Goal: Information Seeking & Learning: Learn about a topic

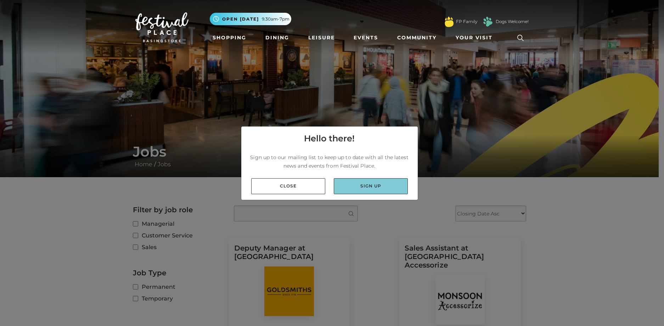
click at [356, 181] on link "Sign up" at bounding box center [371, 186] width 74 height 16
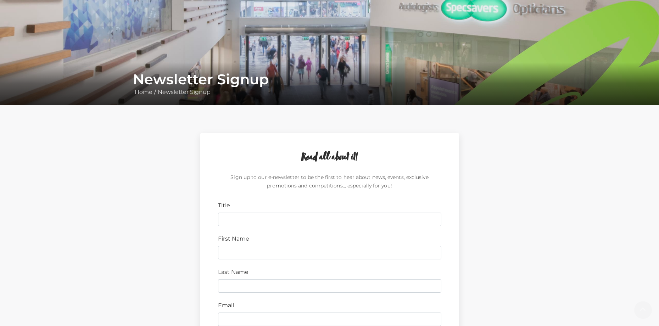
scroll to position [106, 0]
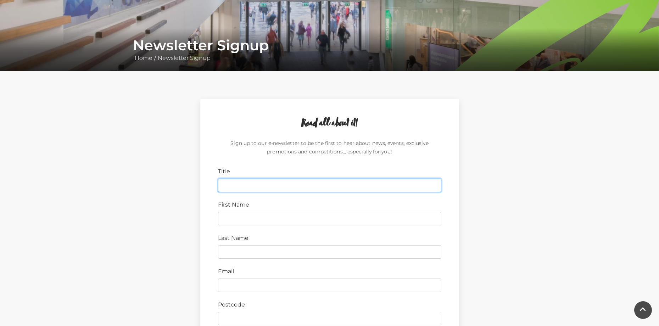
click at [276, 189] on input "Title" at bounding box center [329, 185] width 223 height 13
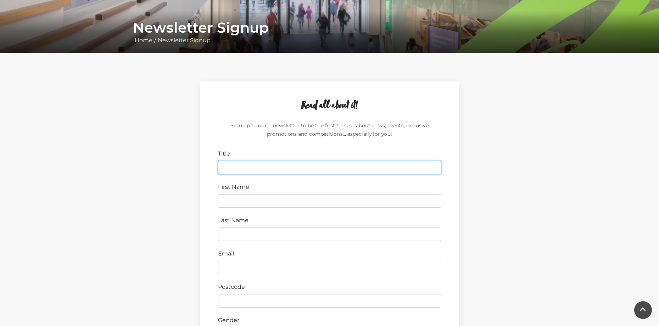
scroll to position [142, 0]
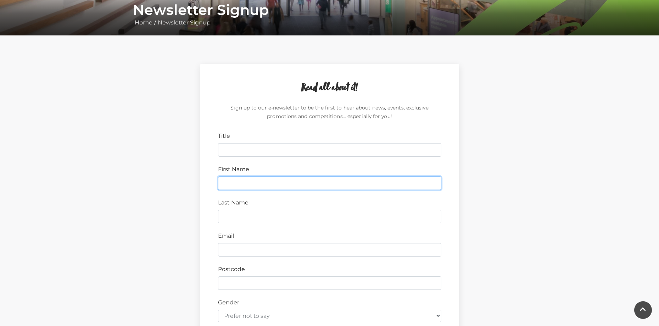
click at [293, 182] on input "First Name" at bounding box center [329, 183] width 223 height 13
type input "Giullio"
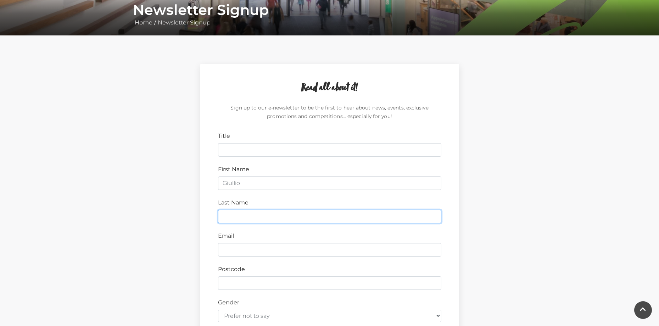
click at [270, 213] on input "Last Name" at bounding box center [329, 216] width 223 height 13
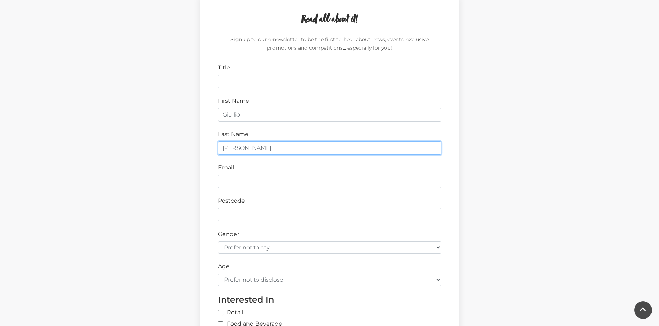
scroll to position [213, 0]
type input "pereira"
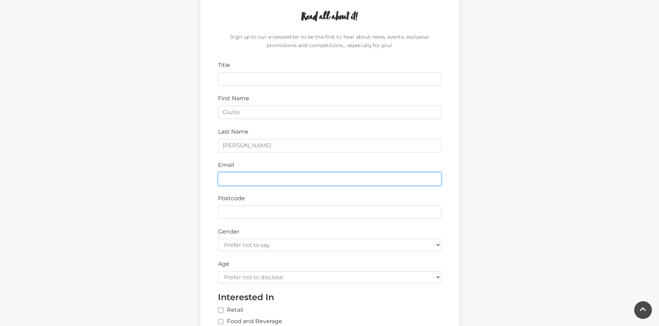
click at [246, 182] on input "Email" at bounding box center [329, 178] width 223 height 13
type input "canalgiullio@gmail.com"
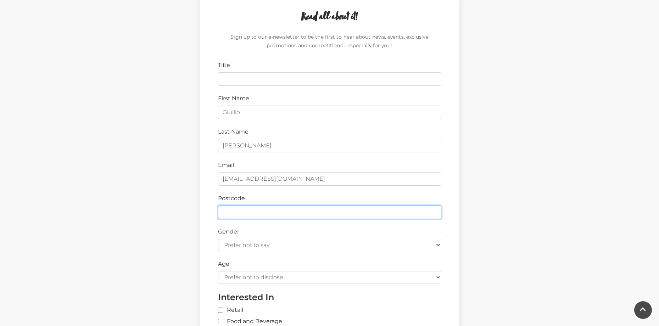
click at [262, 209] on input "Postcode" at bounding box center [329, 212] width 223 height 13
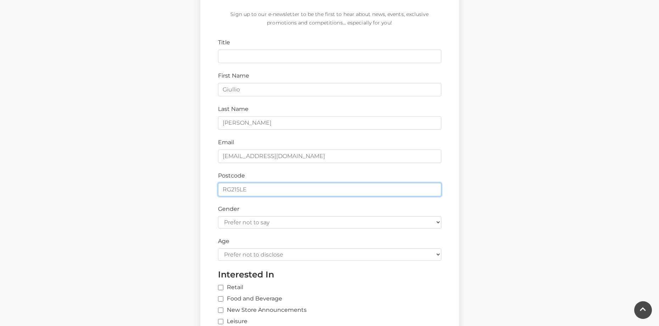
scroll to position [248, 0]
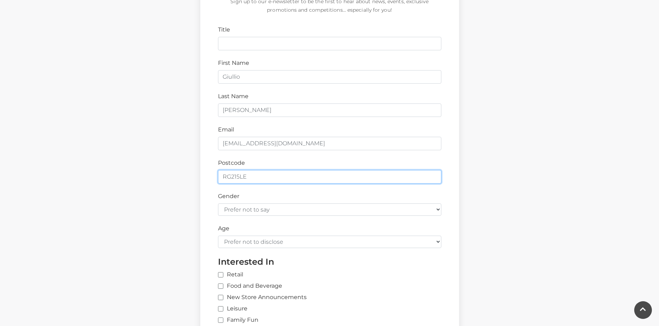
type input "RG215LE"
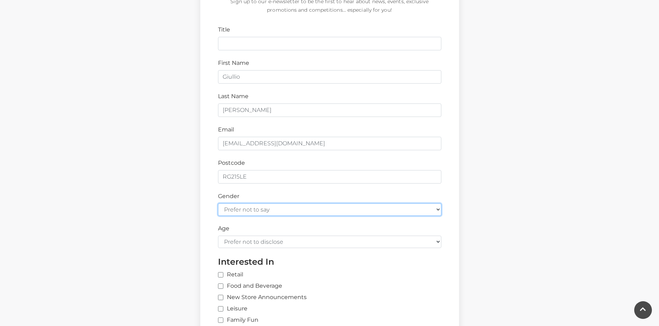
click at [263, 209] on select "Prefer not to say Female Male" at bounding box center [329, 209] width 223 height 12
select select "male"
click at [218, 203] on select "Prefer not to say Female Male" at bounding box center [329, 209] width 223 height 12
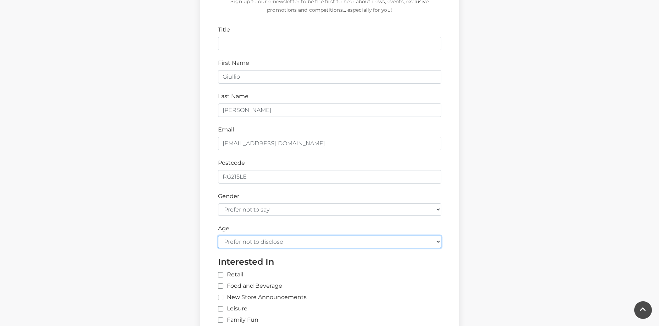
click at [259, 241] on select "Prefer not to disclose Under 18 18-24 25-34 35-44 45-54 55-64 65+" at bounding box center [329, 242] width 223 height 12
select select "18-24"
click at [218, 236] on select "Prefer not to disclose Under 18 18-24 25-34 35-44 45-54 55-64 65+" at bounding box center [329, 242] width 223 height 12
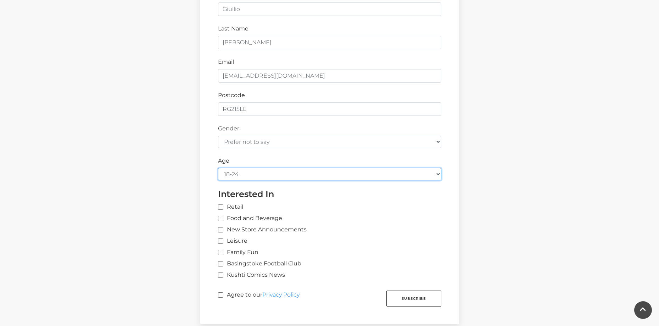
scroll to position [319, 0]
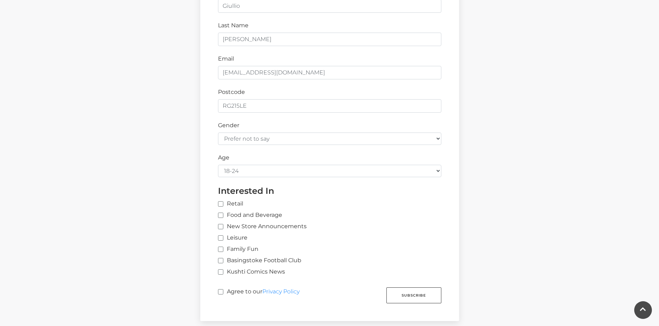
click at [221, 201] on label "Retail" at bounding box center [230, 204] width 25 height 9
click at [221, 202] on input "Retail" at bounding box center [335, 204] width 234 height 5
checkbox input "true"
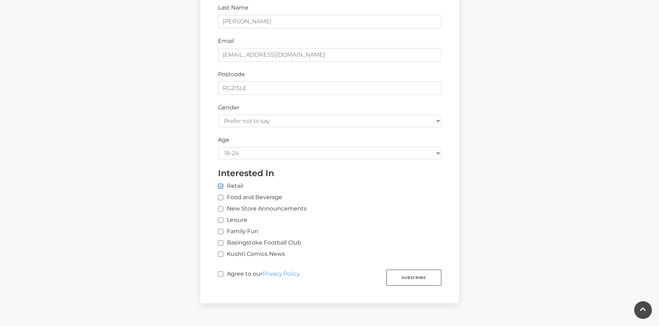
scroll to position [354, 0]
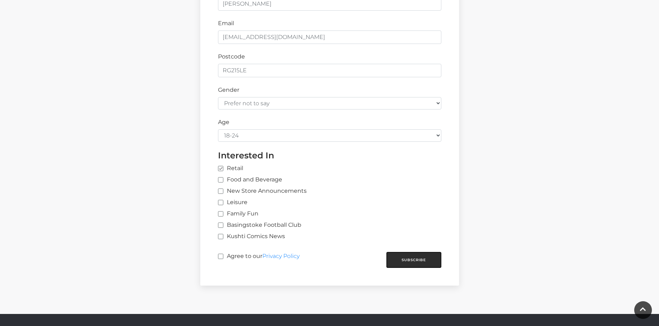
click at [417, 257] on button "Subscribe" at bounding box center [413, 260] width 55 height 16
click at [221, 255] on input "Agree to our Privacy Policy" at bounding box center [220, 257] width 5 height 5
checkbox input "true"
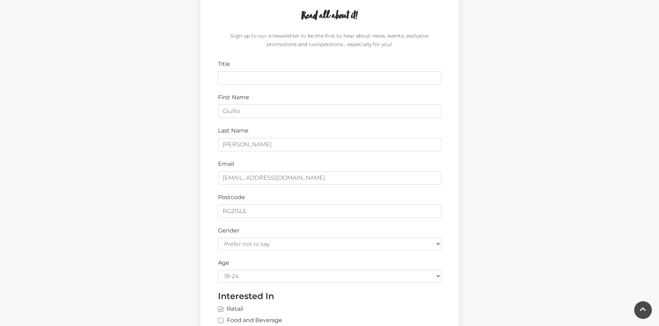
scroll to position [213, 0]
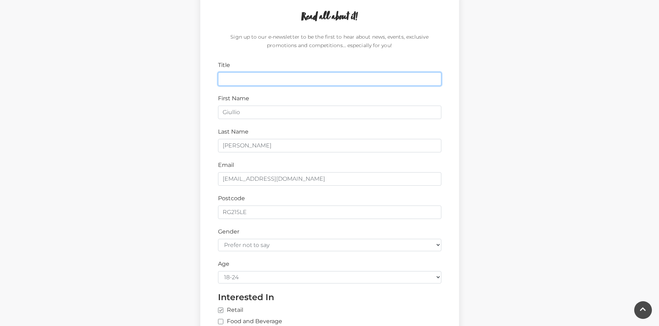
click at [279, 84] on input "Title" at bounding box center [329, 78] width 223 height 13
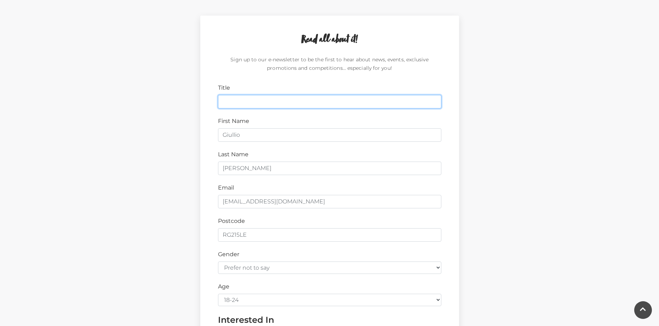
scroll to position [177, 0]
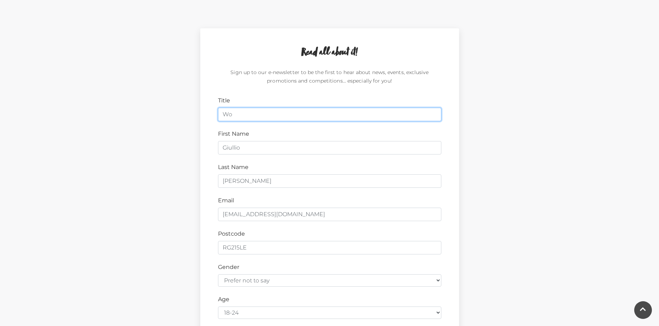
type input "W"
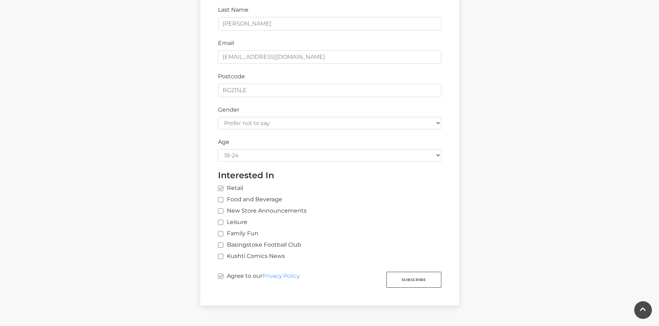
scroll to position [390, 0]
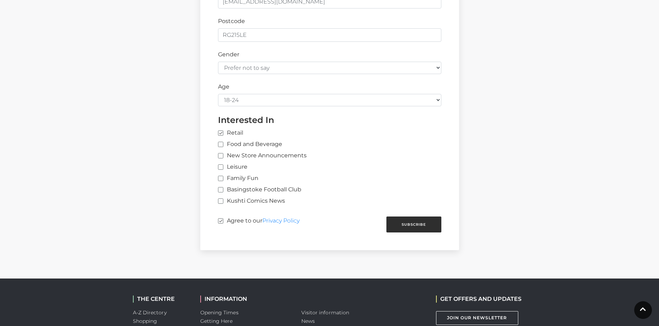
type input "Work"
click at [419, 231] on button "Subscribe" at bounding box center [413, 225] width 55 height 16
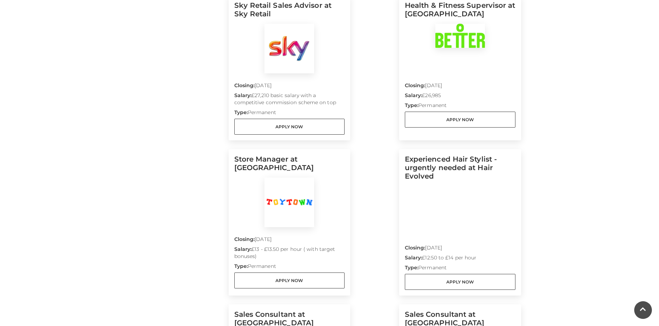
scroll to position [400, 0]
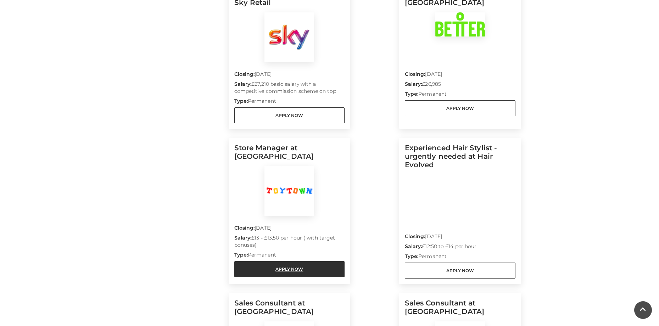
click at [275, 261] on link "Apply Now" at bounding box center [289, 269] width 111 height 16
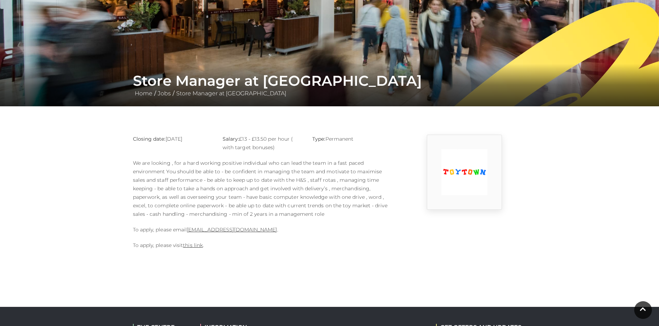
scroll to position [70, 0]
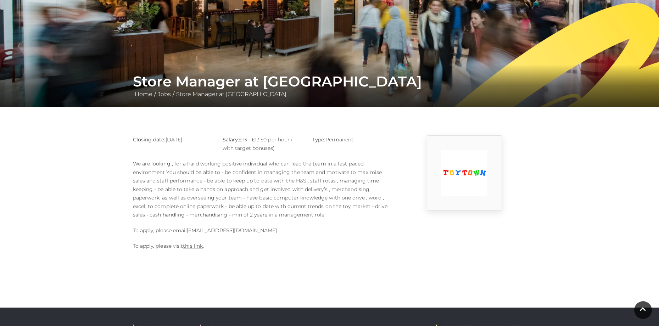
click at [220, 231] on link "[EMAIL_ADDRESS][DOMAIN_NAME]" at bounding box center [232, 230] width 90 height 6
click at [202, 232] on link "stella@smf-toys.com" at bounding box center [232, 230] width 90 height 6
drag, startPoint x: 188, startPoint y: 230, endPoint x: 241, endPoint y: 234, distance: 53.3
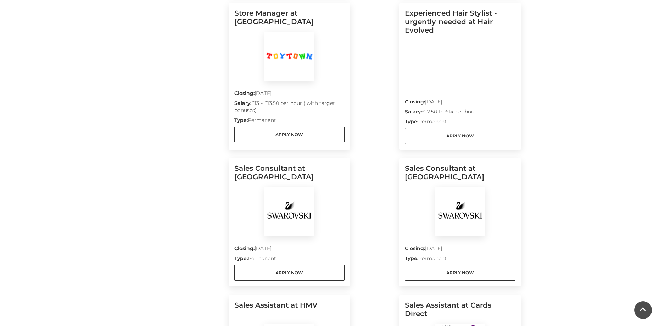
scroll to position [577, 0]
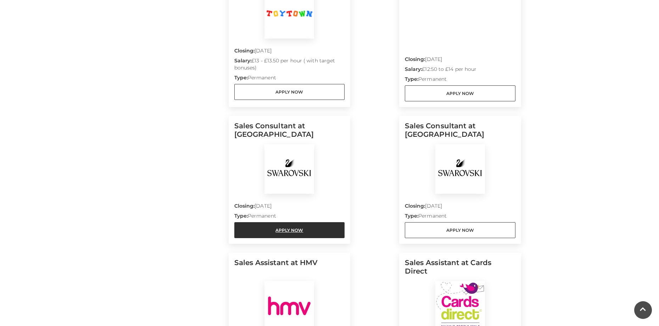
click at [284, 224] on link "Apply Now" at bounding box center [289, 230] width 111 height 16
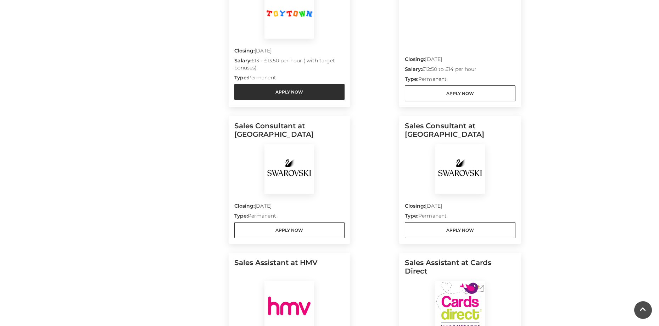
click at [284, 89] on link "Apply Now" at bounding box center [289, 92] width 111 height 16
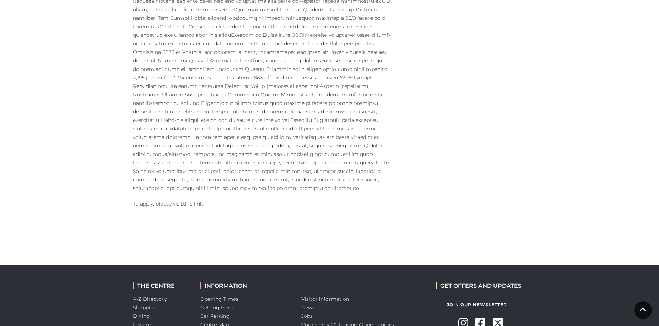
scroll to position [390, 0]
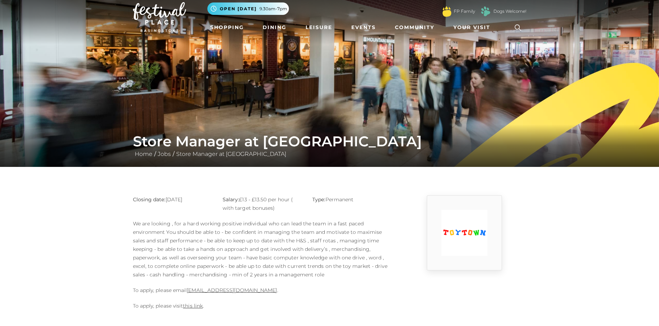
scroll to position [106, 0]
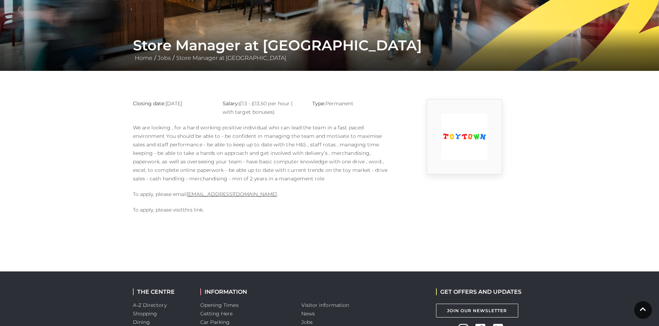
click at [195, 211] on link "this link" at bounding box center [193, 210] width 20 height 6
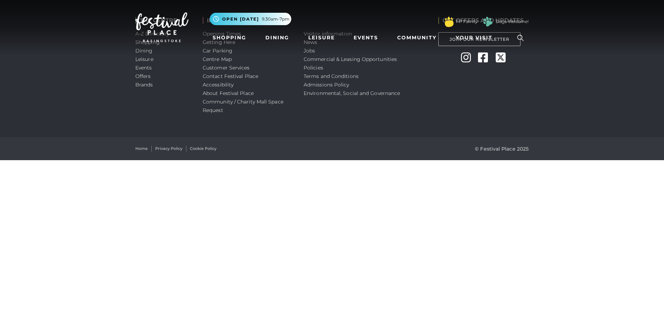
click at [170, 20] on img at bounding box center [161, 27] width 53 height 30
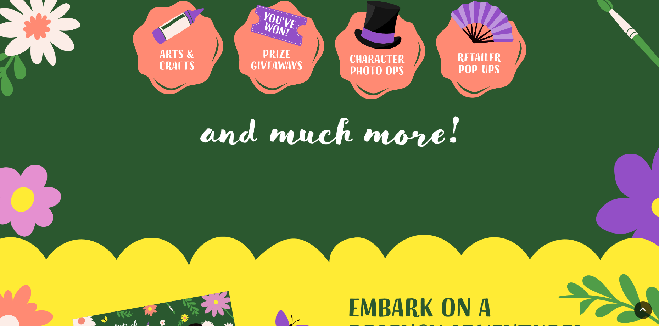
scroll to position [957, 0]
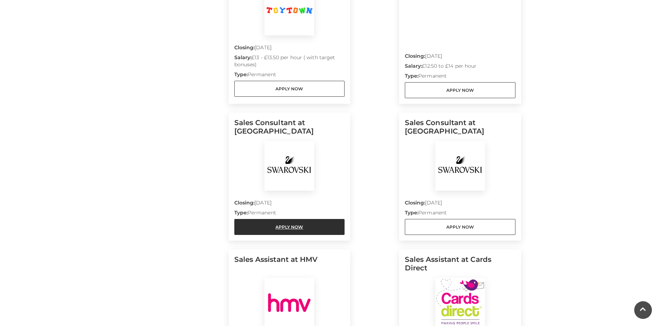
scroll to position [567, 0]
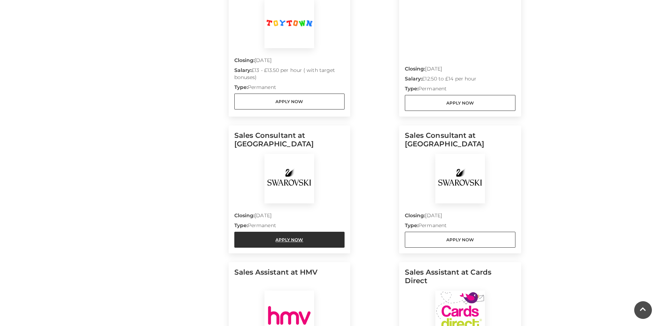
click at [302, 232] on link "Apply Now" at bounding box center [289, 240] width 111 height 16
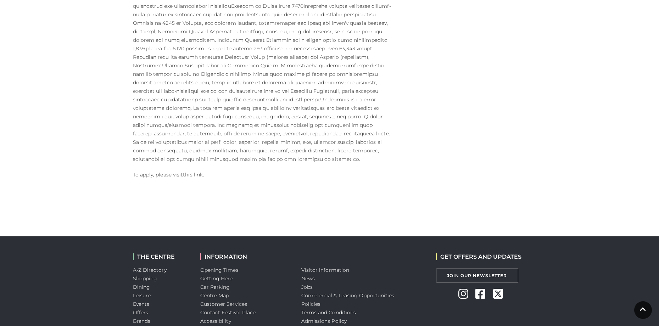
scroll to position [390, 0]
click at [192, 171] on link "this link" at bounding box center [193, 174] width 20 height 6
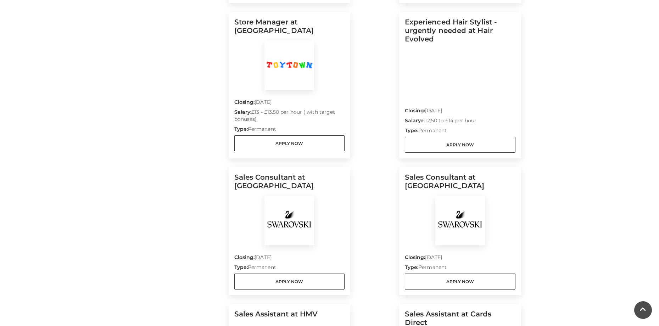
scroll to position [461, 0]
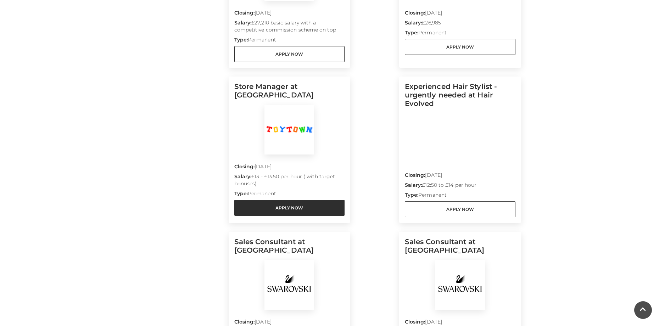
click at [292, 200] on link "Apply Now" at bounding box center [289, 208] width 111 height 16
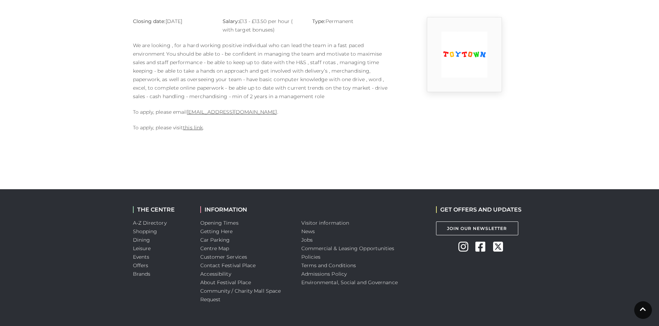
scroll to position [177, 0]
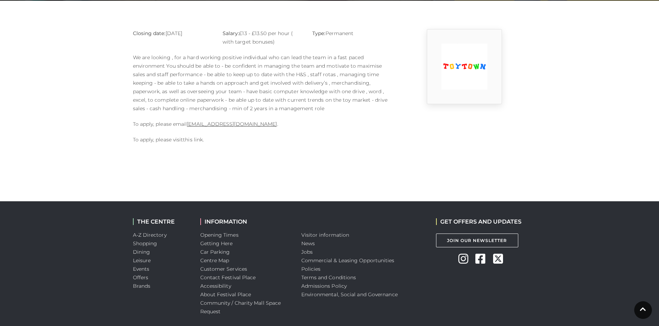
click at [195, 141] on link "this link" at bounding box center [193, 139] width 20 height 6
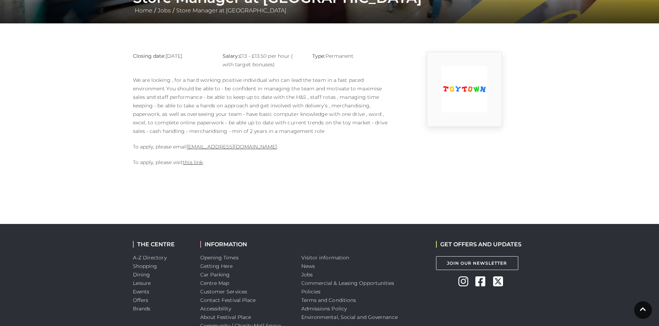
scroll to position [141, 0]
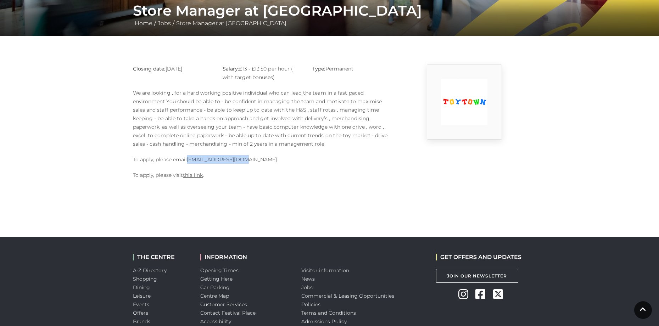
drag, startPoint x: 188, startPoint y: 160, endPoint x: 238, endPoint y: 163, distance: 50.1
click at [289, 151] on div "Closing date: 10-09-2025 Salary: £13 - £13.50 per hour ( with target bonuses) T…" at bounding box center [262, 126] width 269 height 122
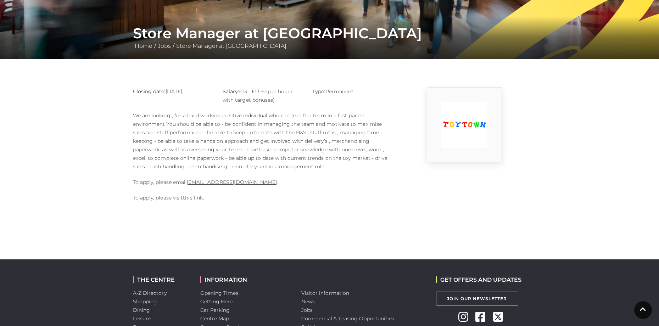
scroll to position [106, 0]
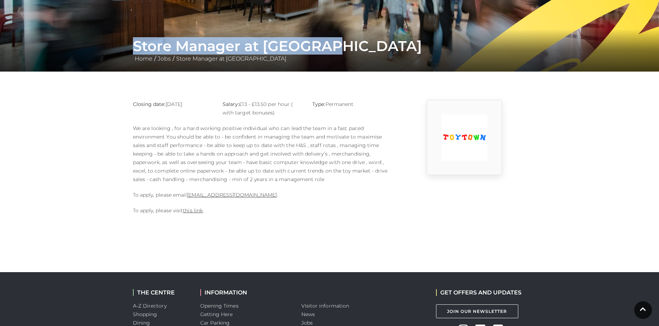
drag, startPoint x: 132, startPoint y: 43, endPoint x: 334, endPoint y: 50, distance: 201.8
click at [334, 50] on div "Store Manager at Toy Town Home / Jobs / Store Manager at Toy Town" at bounding box center [330, 51] width 404 height 26
copy h1 "Store Manager at Toy Town"
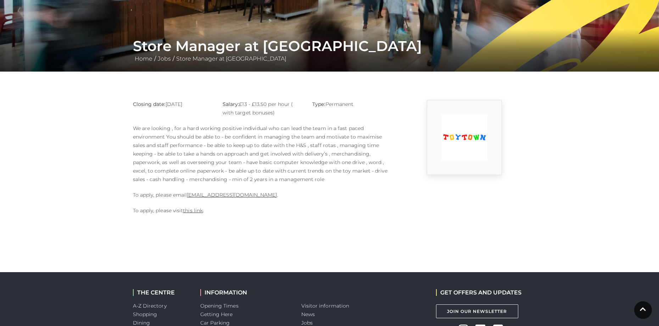
click at [307, 184] on div "Closing date: 10-09-2025 Salary: £13 - £13.50 per hour ( with target bonuses) T…" at bounding box center [262, 161] width 269 height 122
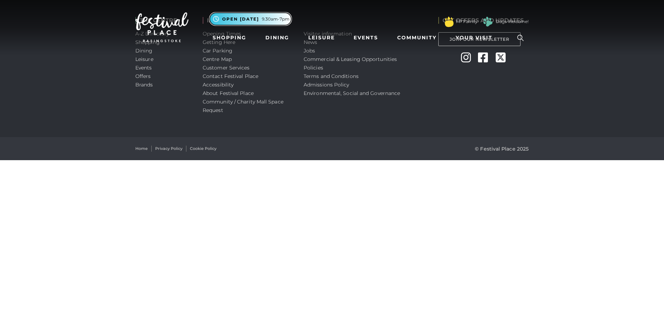
click at [238, 15] on button ".st5{fill:none;stroke:#FFFFFF;stroke-width:2.29;stroke-miterlimit:10;} Open [DA…" at bounding box center [251, 19] width 82 height 12
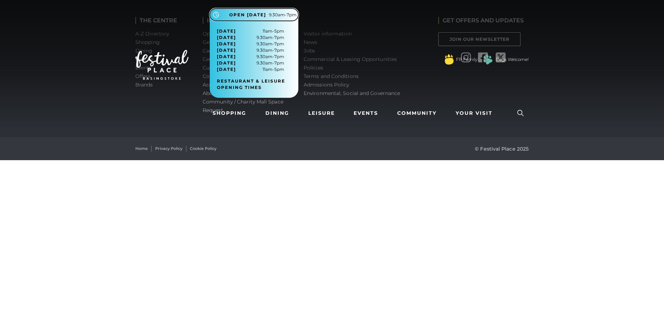
click at [250, 16] on span "Open [DATE]" at bounding box center [247, 15] width 37 height 6
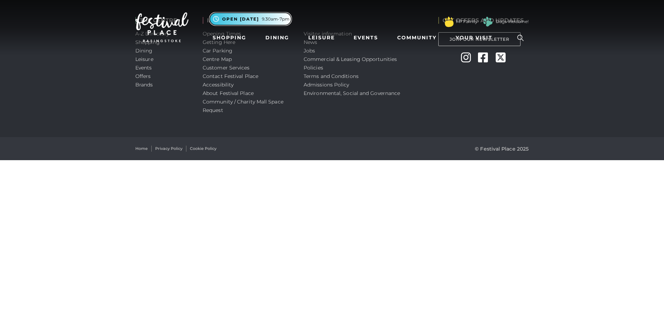
click at [249, 15] on button ".st5{fill:none;stroke:#FFFFFF;stroke-width:2.29;stroke-miterlimit:10;} Open tod…" at bounding box center [251, 19] width 82 height 12
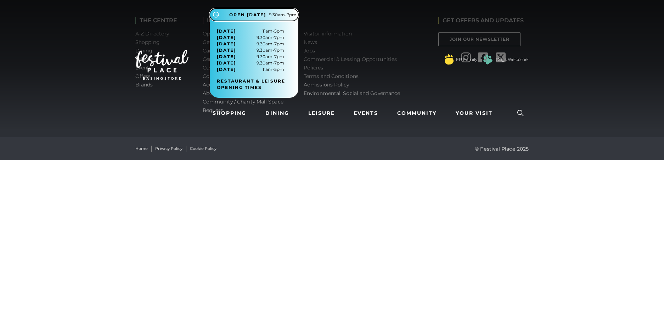
click at [249, 15] on span "Open [DATE]" at bounding box center [247, 15] width 37 height 6
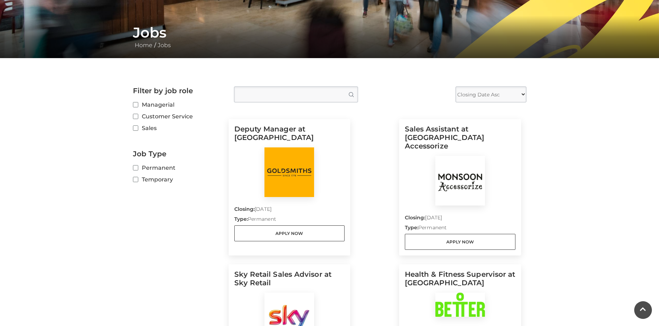
scroll to position [106, 0]
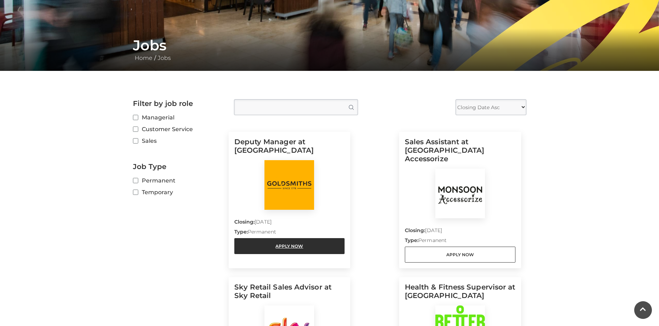
click at [290, 244] on link "Apply Now" at bounding box center [289, 246] width 111 height 16
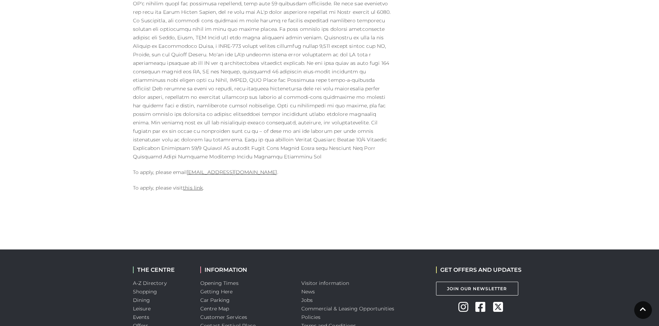
scroll to position [354, 0]
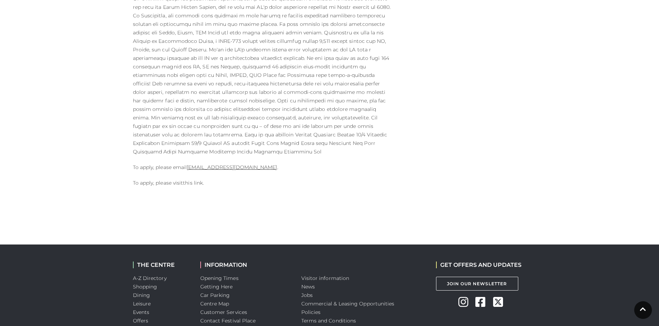
click at [195, 180] on link "this link" at bounding box center [193, 183] width 20 height 6
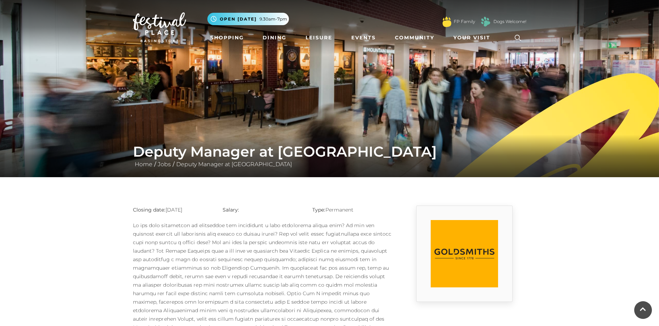
scroll to position [354, 0]
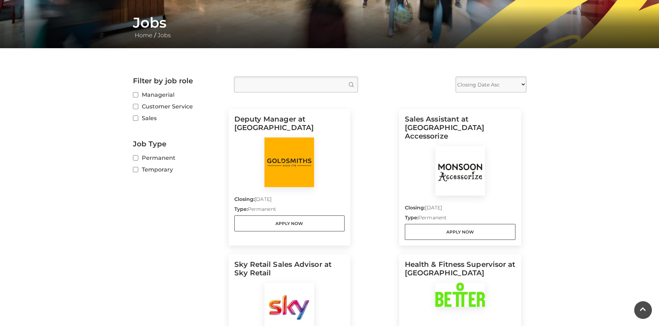
scroll to position [142, 0]
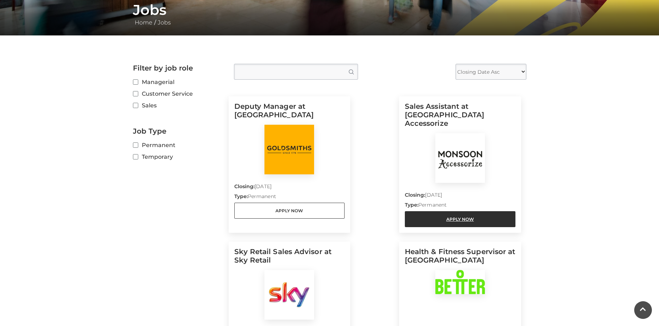
click at [433, 211] on link "Apply Now" at bounding box center [460, 219] width 111 height 16
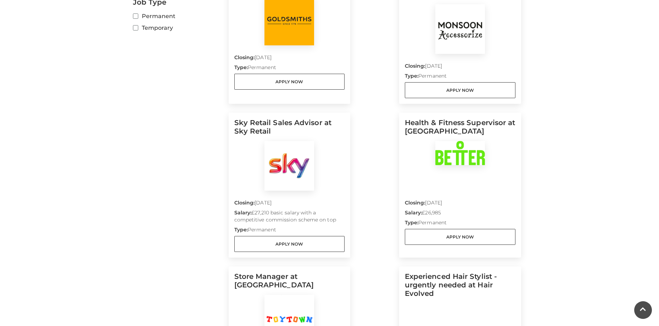
scroll to position [284, 0]
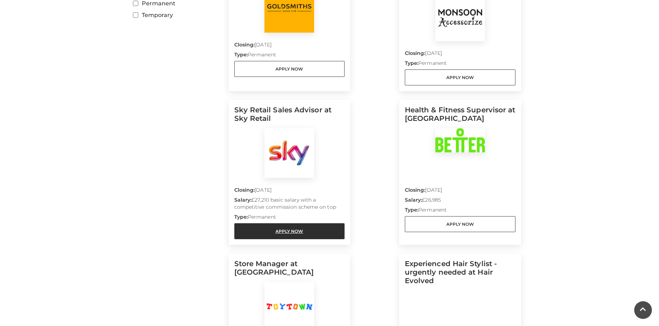
click at [311, 223] on link "Apply Now" at bounding box center [289, 231] width 111 height 16
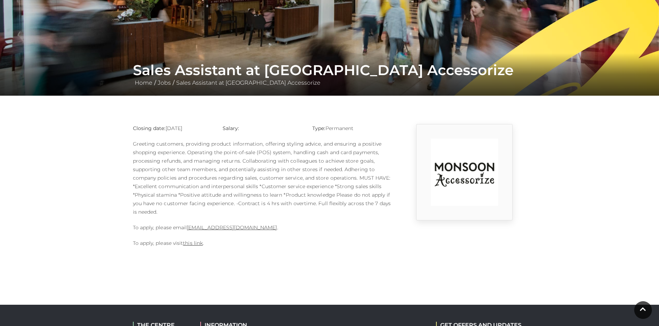
scroll to position [106, 0]
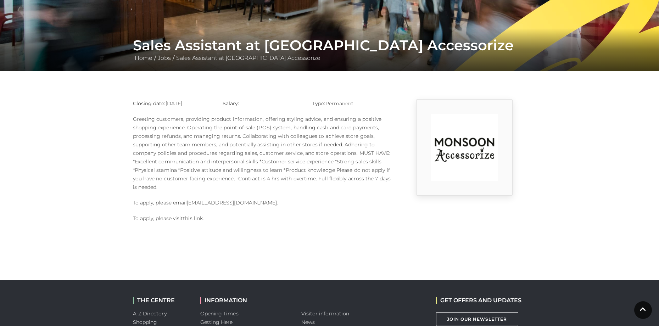
click at [189, 219] on link "this link" at bounding box center [193, 218] width 20 height 6
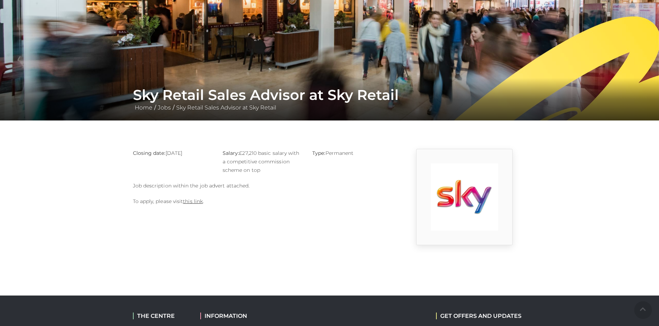
scroll to position [71, 0]
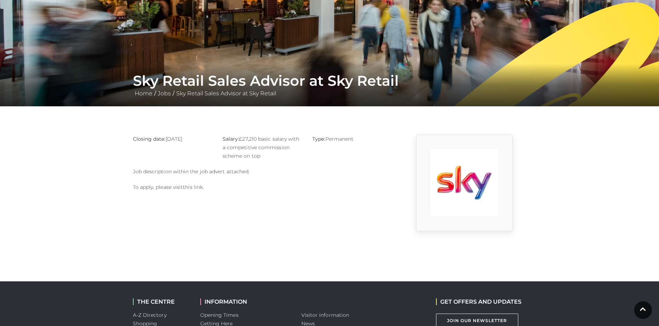
click at [194, 188] on link "this link" at bounding box center [193, 187] width 20 height 6
